Goal: Find specific page/section

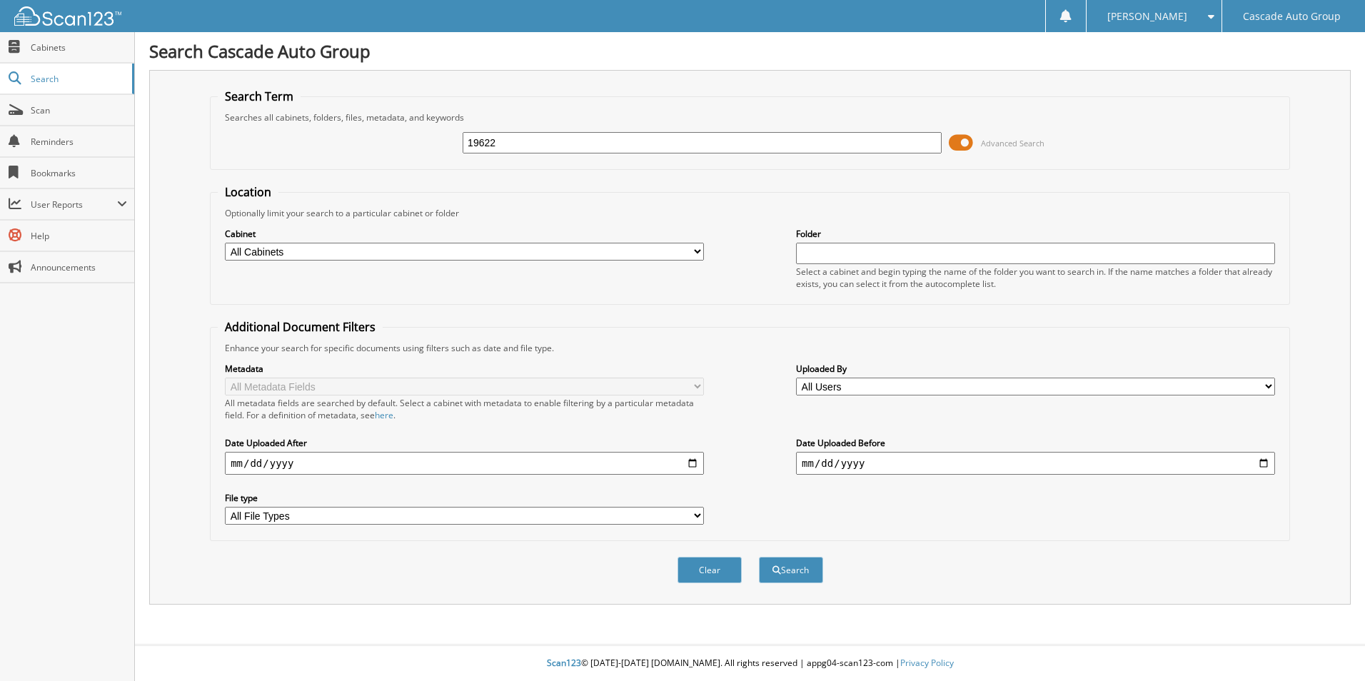
type input "19622"
click at [759, 557] on button "Search" at bounding box center [791, 570] width 64 height 26
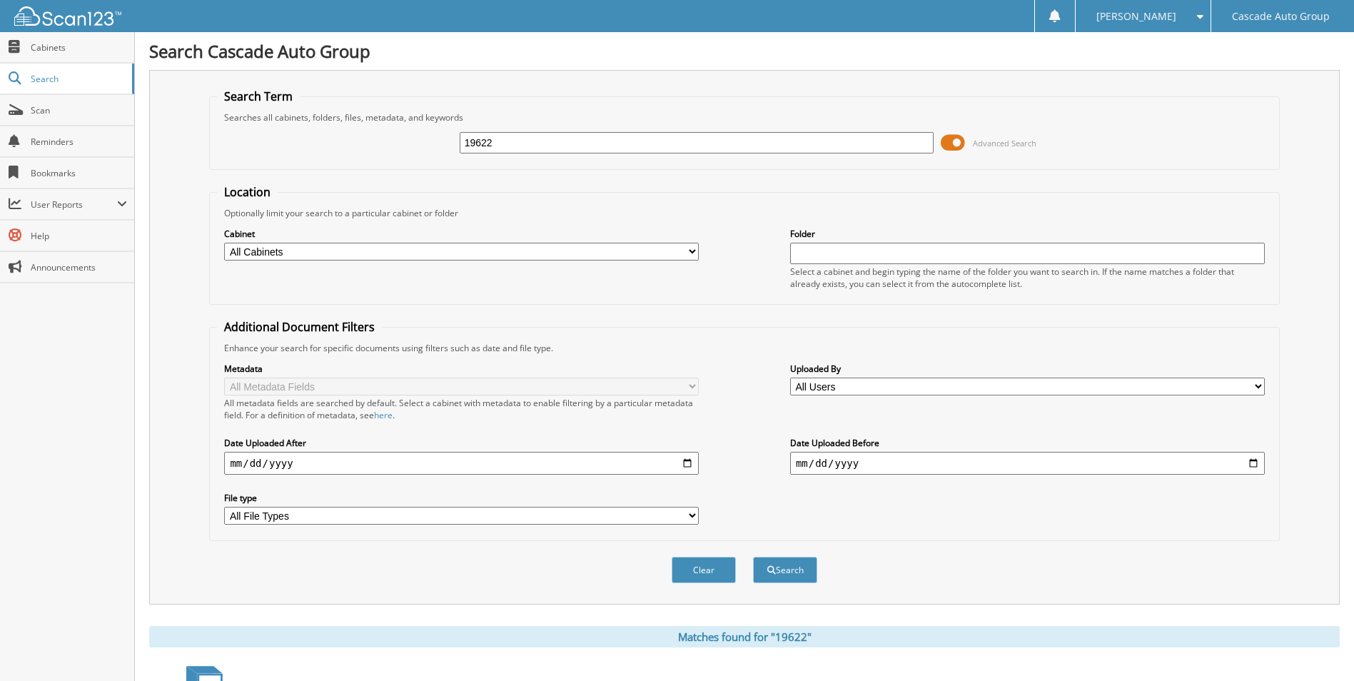
click at [694, 249] on select "All Cabinets PARTS SERVICE RO Needs Filing" at bounding box center [461, 252] width 475 height 18
select select "40705"
click at [224, 243] on select "All Cabinets PARTS SERVICE RO Needs Filing" at bounding box center [461, 252] width 475 height 18
click at [804, 563] on button "Search" at bounding box center [785, 570] width 64 height 26
click at [71, 193] on span "User Reports" at bounding box center [67, 204] width 134 height 31
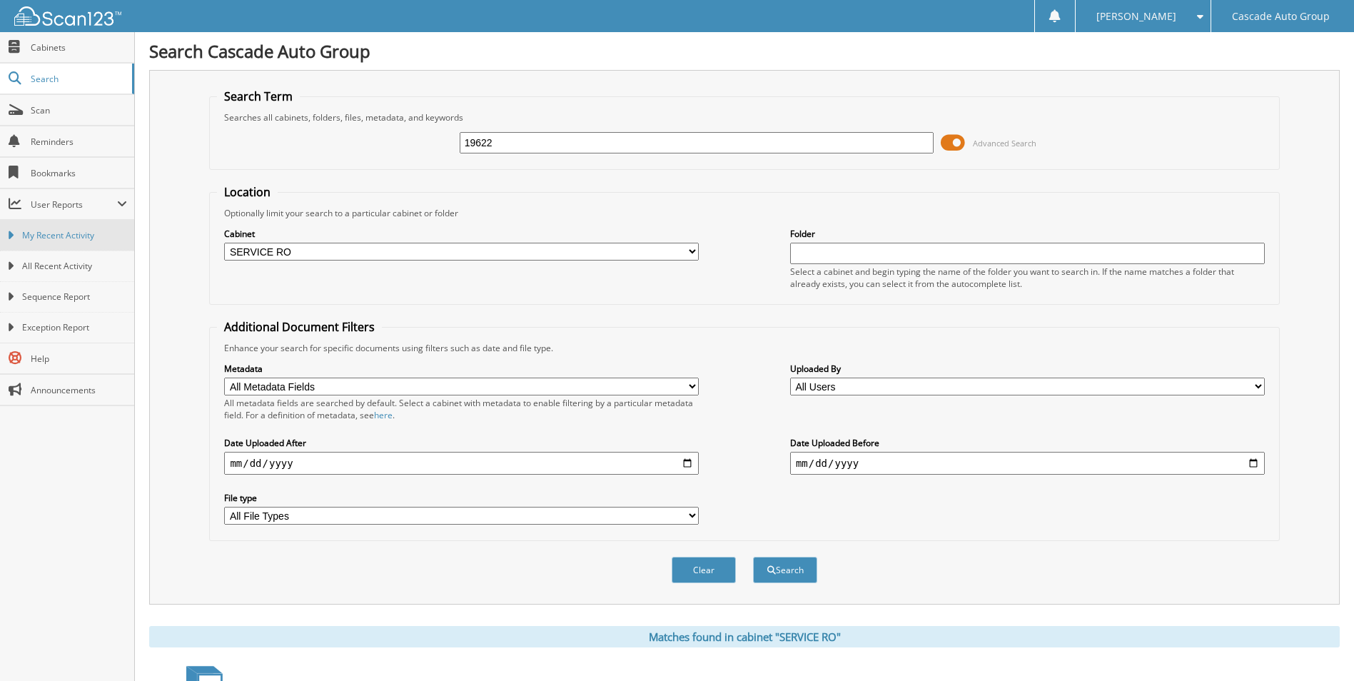
click at [68, 226] on link "My Recent Activity" at bounding box center [67, 235] width 134 height 31
